Goal: Navigation & Orientation: Find specific page/section

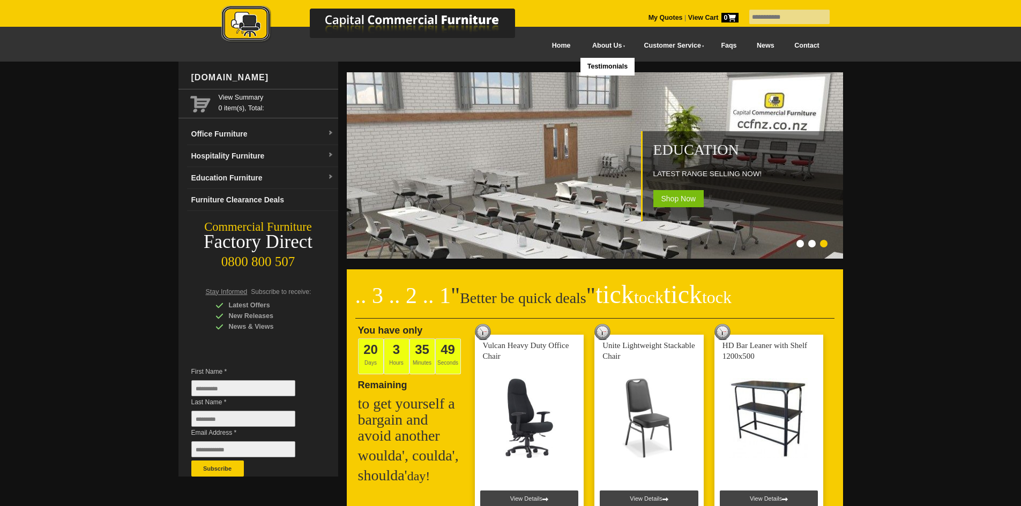
click at [584, 68] on link "Testimonials" at bounding box center [607, 67] width 54 height 18
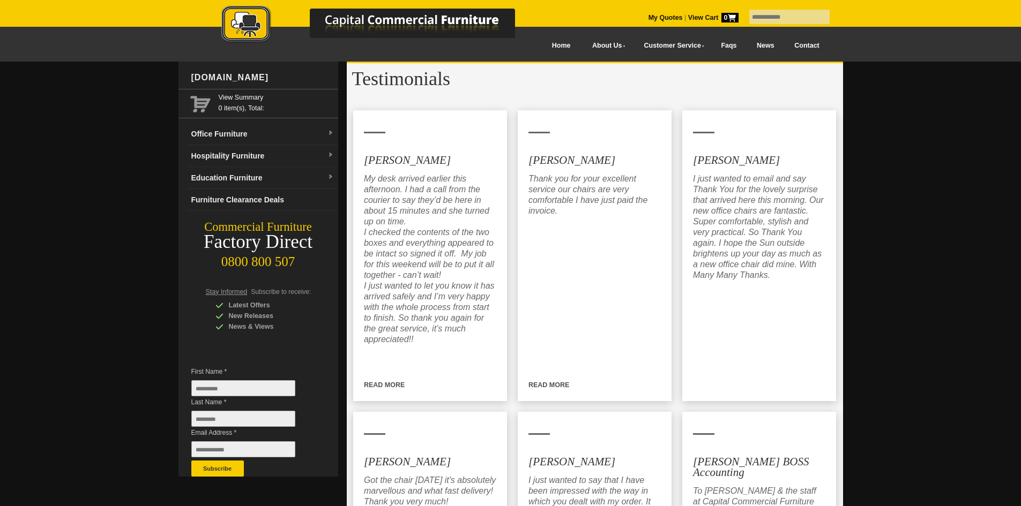
drag, startPoint x: 384, startPoint y: 389, endPoint x: 68, endPoint y: 297, distance: 329.2
click at [723, 42] on link "Faqs" at bounding box center [729, 46] width 36 height 24
